Goal: Check status

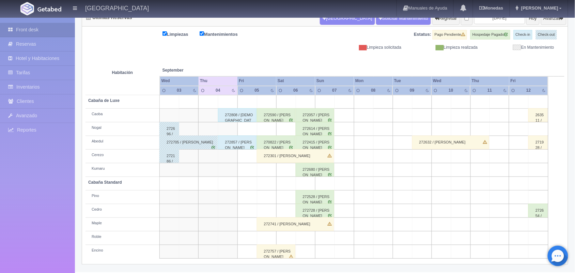
scroll to position [23, 0]
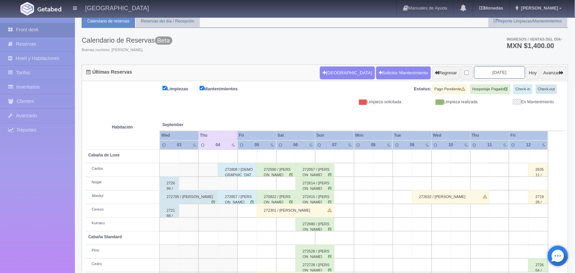
click at [479, 73] on input "[DATE]" at bounding box center [499, 72] width 51 height 13
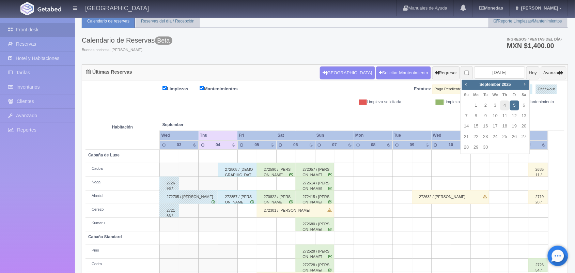
click at [525, 86] on span "Next" at bounding box center [524, 83] width 5 height 5
click at [525, 105] on link "4" at bounding box center [524, 106] width 9 height 10
type input "[DATE]"
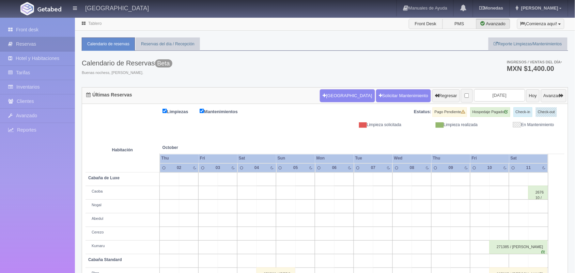
scroll to position [77, 0]
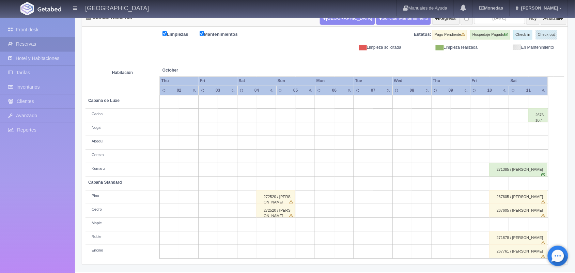
drag, startPoint x: 579, startPoint y: 133, endPoint x: 581, endPoint y: 197, distance: 64.1
click at [575, 196] on html "Hotel Xacallan Manuales de Ayuda Actualizaciones recientes Monedas Tipo de camb…" at bounding box center [287, 59] width 575 height 273
